Goal: Task Accomplishment & Management: Manage account settings

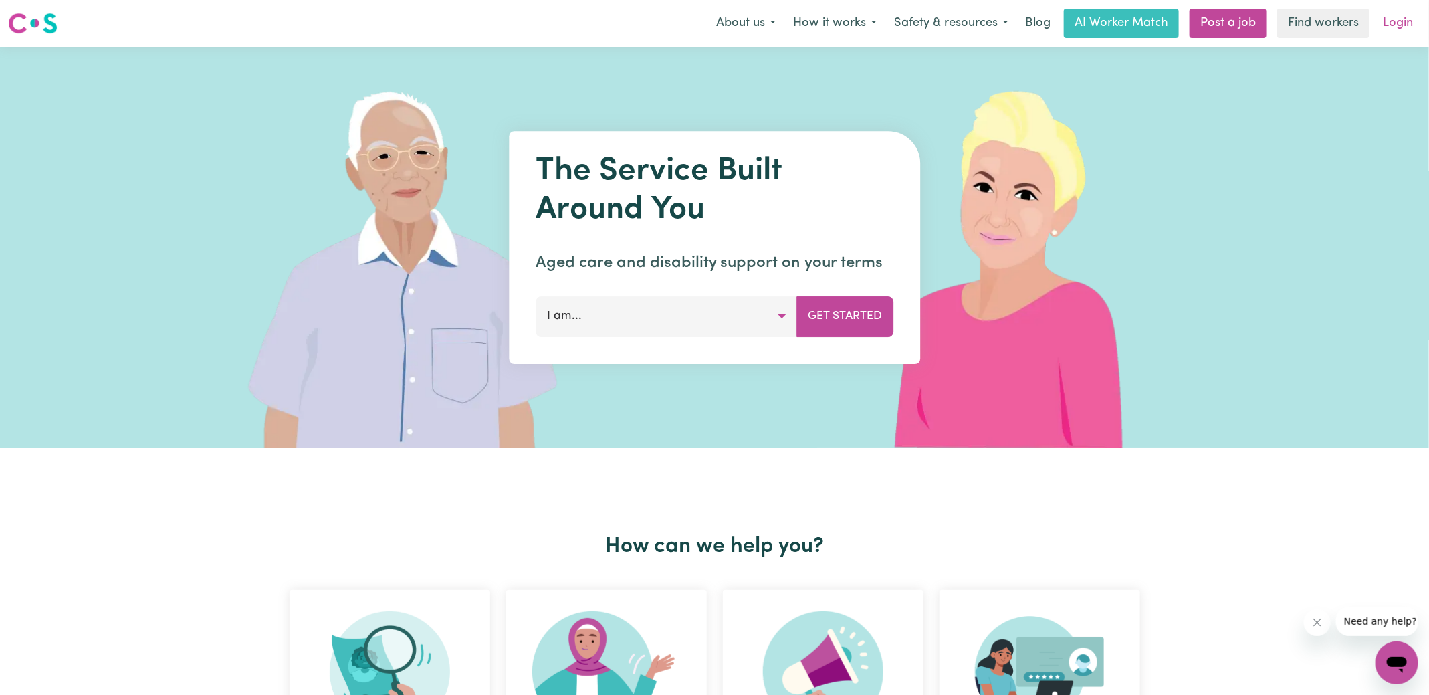
click at [1404, 22] on link "Login" at bounding box center [1398, 23] width 46 height 29
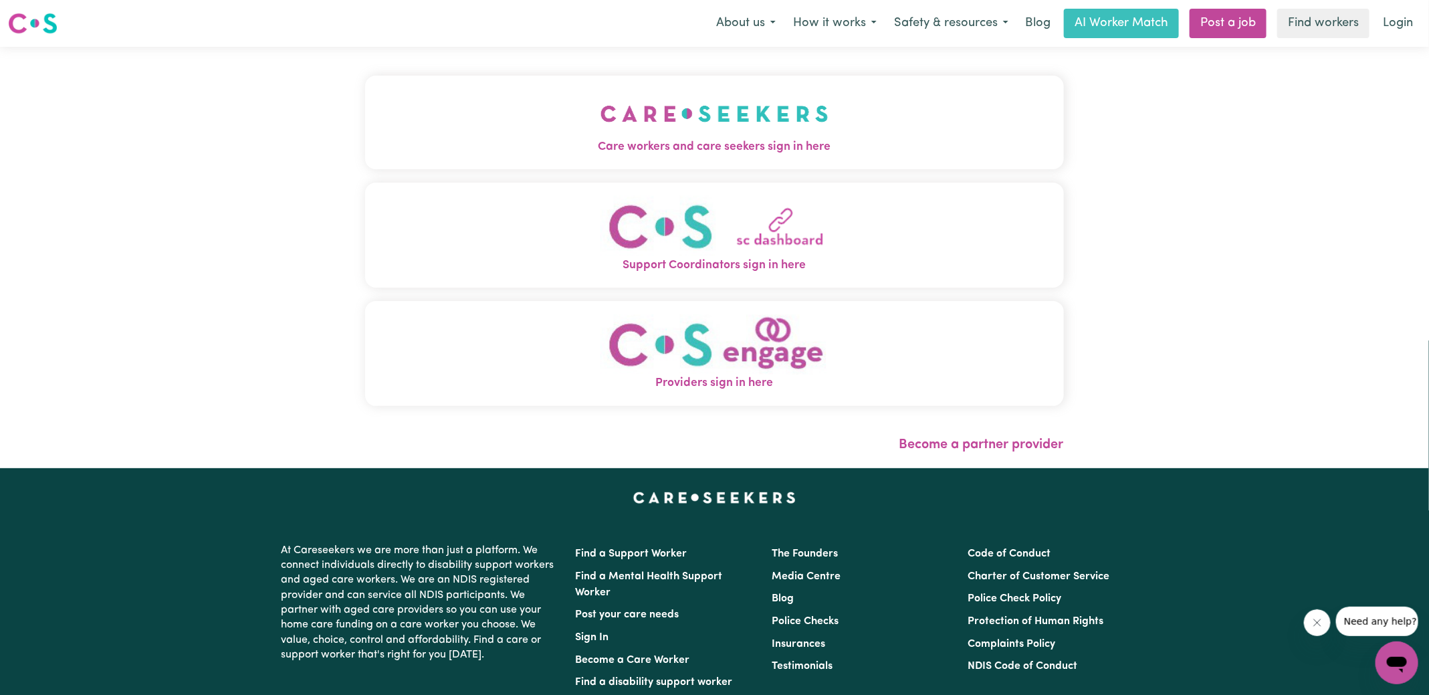
click at [570, 155] on span "Care workers and care seekers sign in here" at bounding box center [714, 146] width 699 height 17
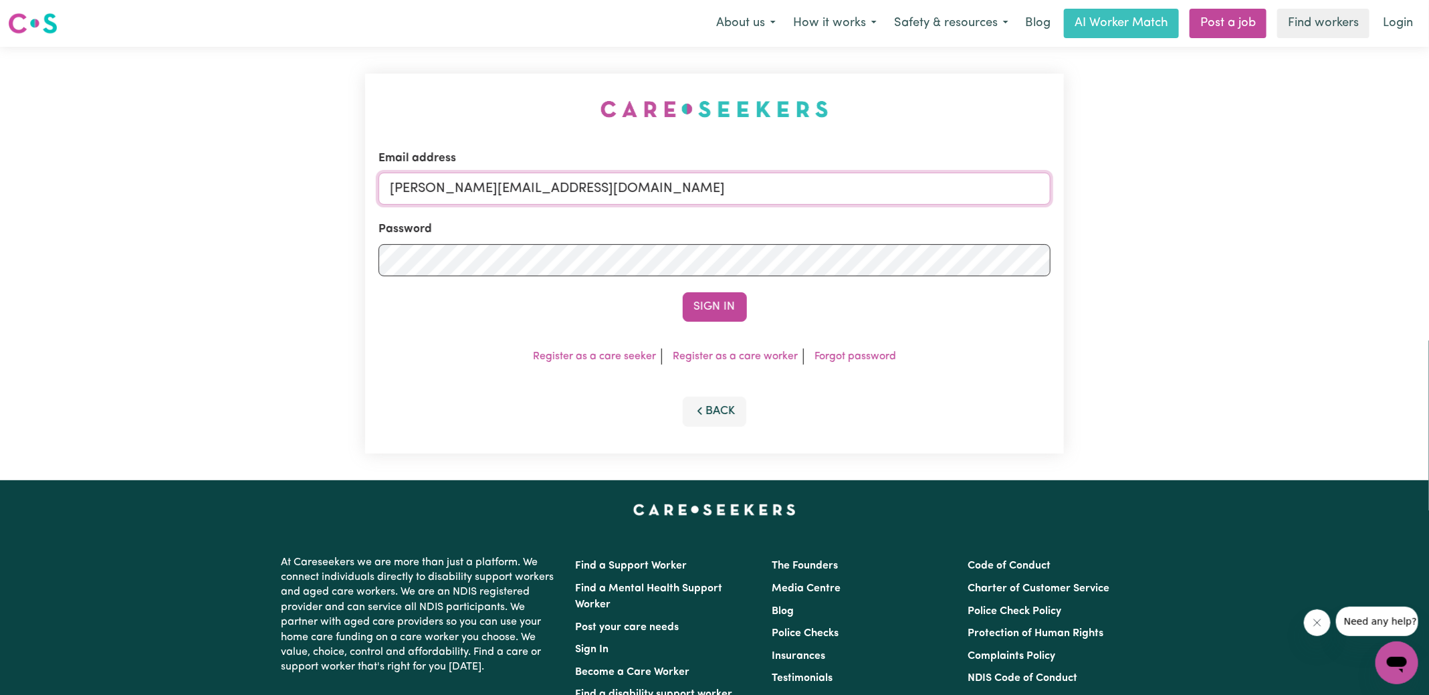
click at [637, 198] on input "[PERSON_NAME][EMAIL_ADDRESS][DOMAIN_NAME]" at bounding box center [715, 189] width 672 height 32
drag, startPoint x: 471, startPoint y: 188, endPoint x: 969, endPoint y: 188, distance: 497.5
click at [969, 188] on input "[EMAIL_ADDRESS][DOMAIN_NAME]" at bounding box center [715, 189] width 672 height 32
click at [940, 126] on div "Email address SUPERUSER~ [EMAIL_ADDRESS][DOMAIN_NAME] Password Sign In Register…" at bounding box center [714, 264] width 699 height 380
click at [476, 187] on input "SUPERUSER~ [EMAIL_ADDRESS][DOMAIN_NAME]" at bounding box center [715, 189] width 672 height 32
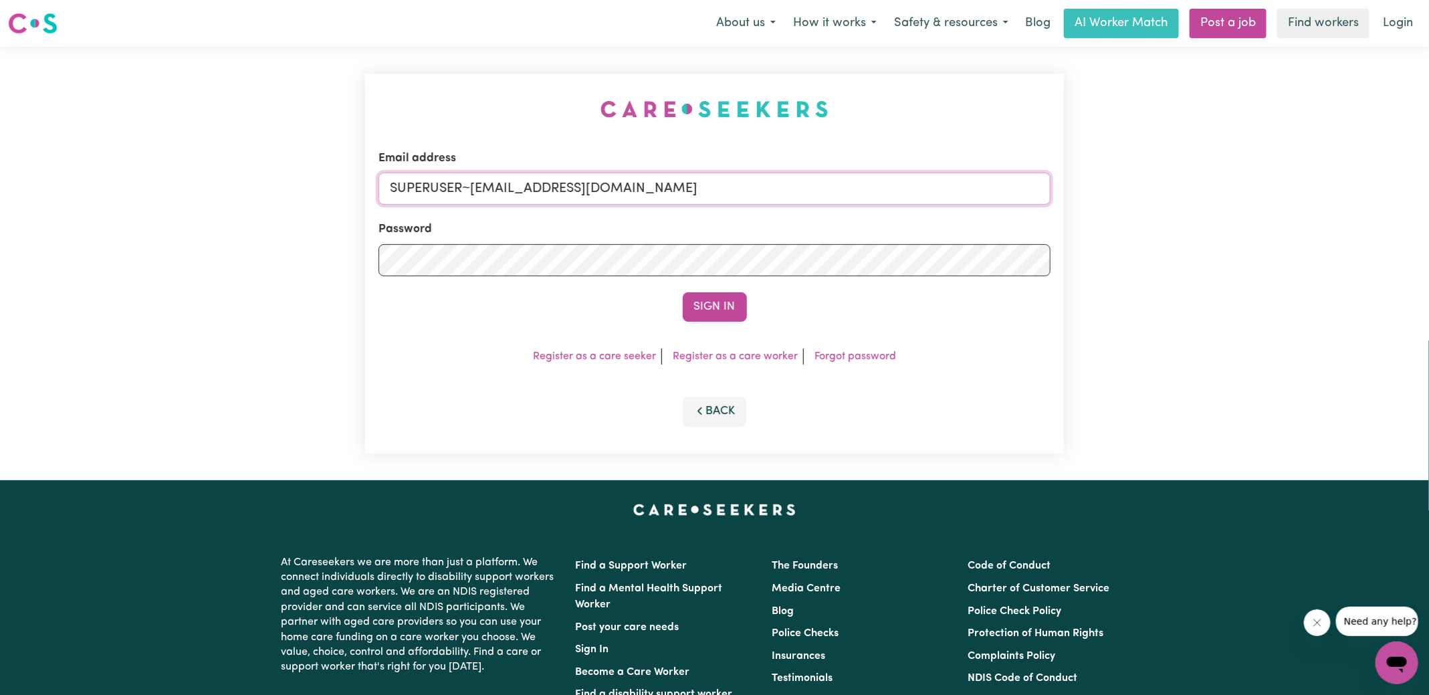
type input "superuser~[EMAIL_ADDRESS][DOMAIN_NAME]"
click at [683, 292] on button "Sign In" at bounding box center [715, 306] width 64 height 29
